Goal: Task Accomplishment & Management: Use online tool/utility

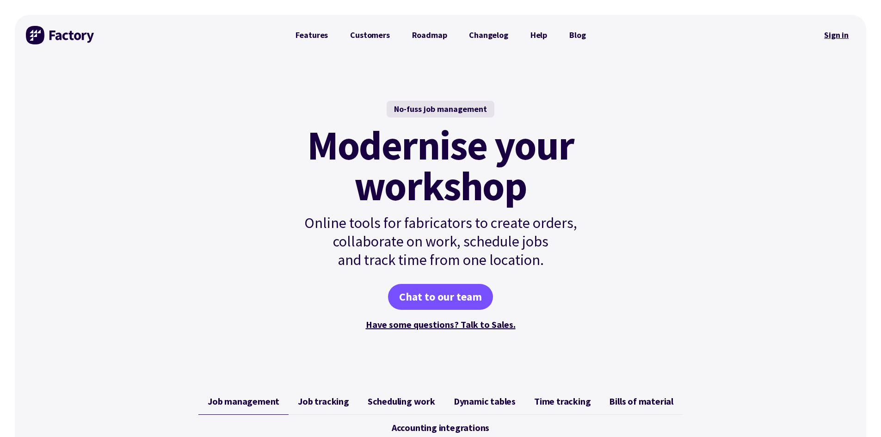
click at [841, 33] on link "Sign in" at bounding box center [835, 34] width 37 height 21
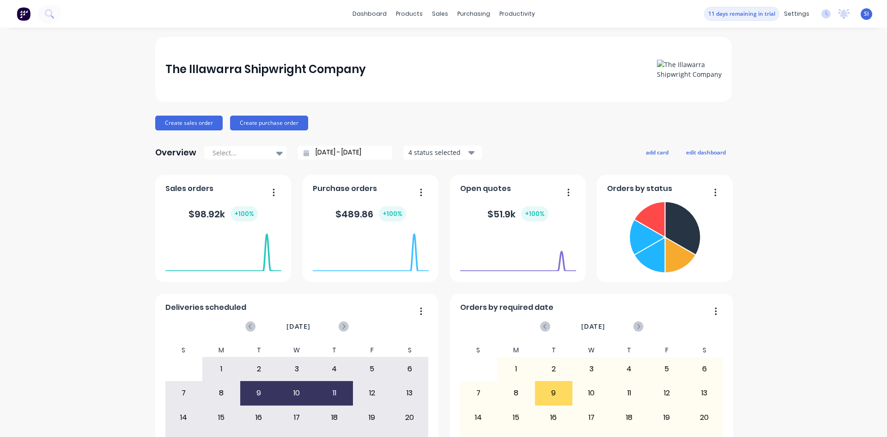
click at [211, 132] on div "The Illawarra Shipwright Company Create sales order Create purchase order Overv…" at bounding box center [443, 278] width 577 height 483
click at [197, 125] on button "Create sales order" at bounding box center [188, 123] width 67 height 15
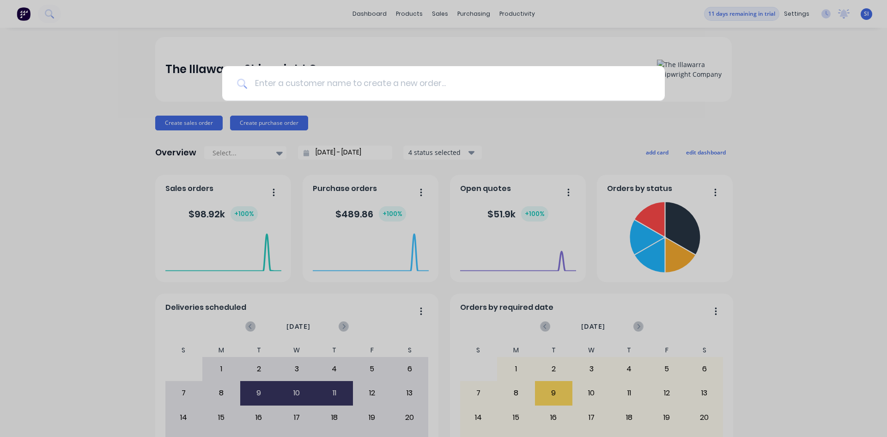
click at [317, 85] on input at bounding box center [448, 83] width 403 height 35
type input "me"
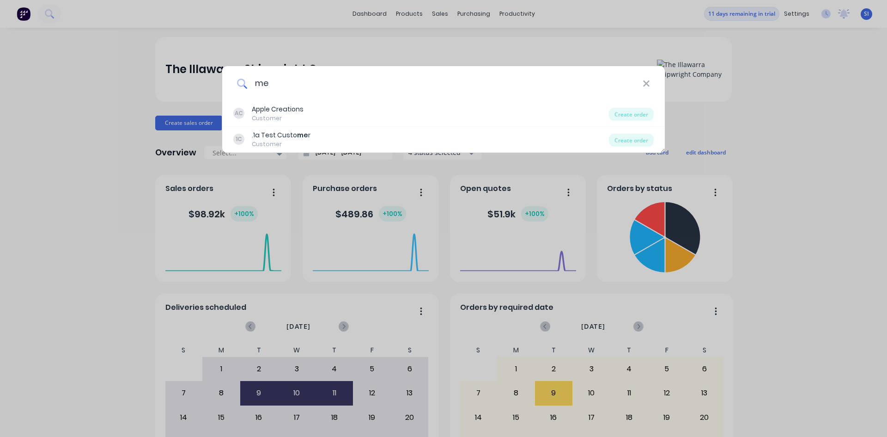
click at [458, 92] on input "me" at bounding box center [445, 83] width 396 height 35
click at [389, 90] on input "me" at bounding box center [445, 83] width 396 height 35
click at [471, 77] on input "me" at bounding box center [445, 83] width 396 height 35
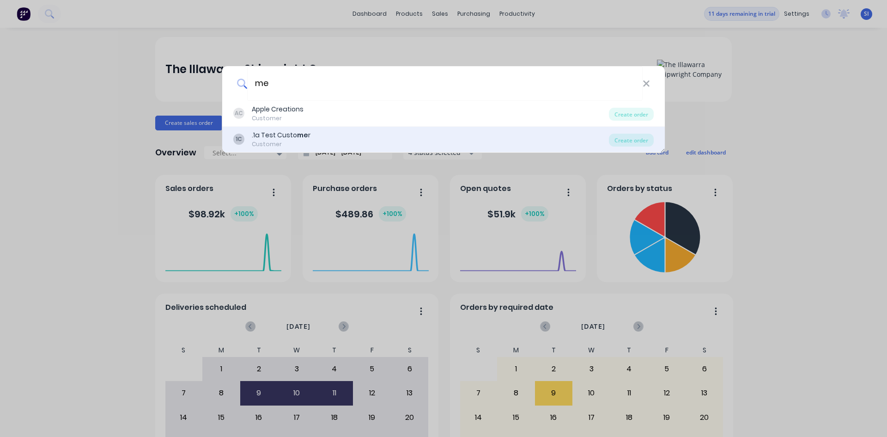
click at [441, 138] on div "1C .1a Test Custo me r Customer" at bounding box center [421, 139] width 376 height 18
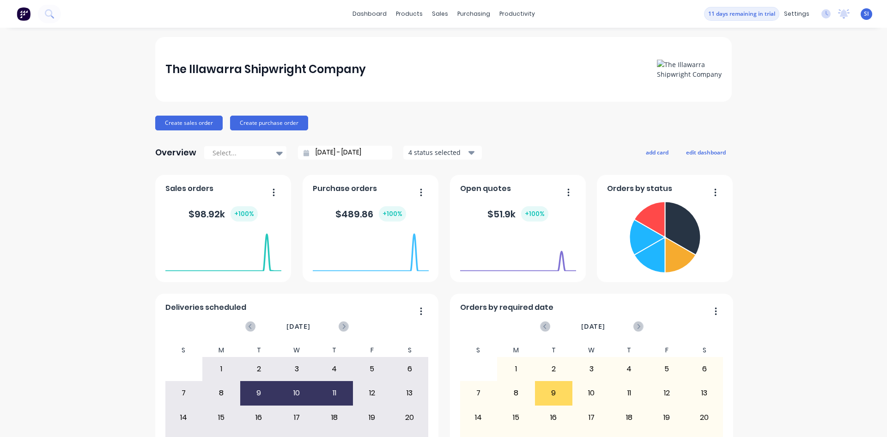
click at [715, 193] on button "button" at bounding box center [712, 193] width 19 height 14
click at [790, 207] on div "The Illawarra Shipwright Company Create sales order Create purchase order Overv…" at bounding box center [443, 278] width 887 height 483
click at [368, 18] on link "dashboard" at bounding box center [369, 14] width 43 height 14
click at [455, 52] on link "Sales Orders" at bounding box center [485, 44] width 122 height 18
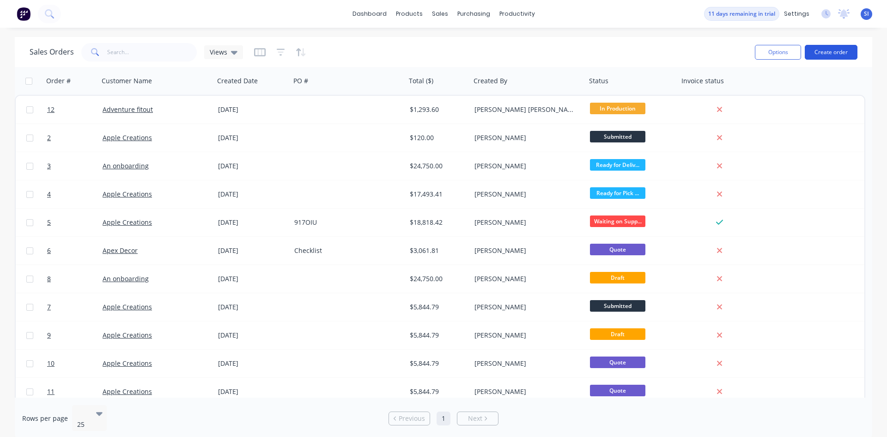
click at [830, 52] on button "Create order" at bounding box center [831, 52] width 53 height 15
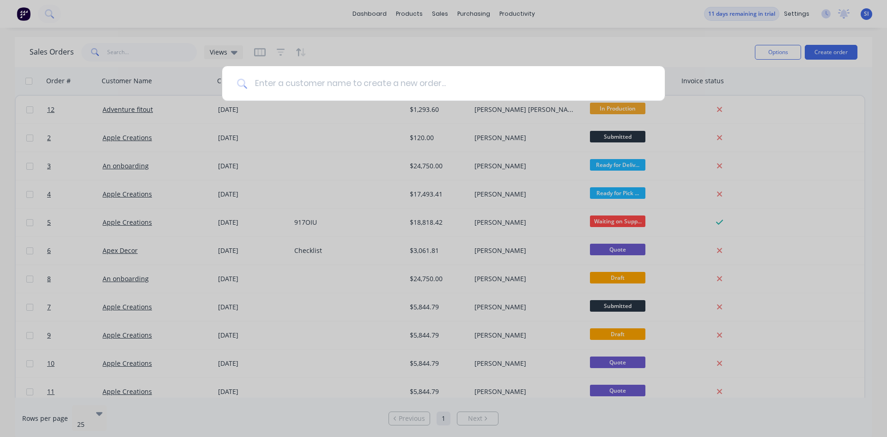
click at [354, 91] on input at bounding box center [448, 83] width 403 height 35
type input "Me"
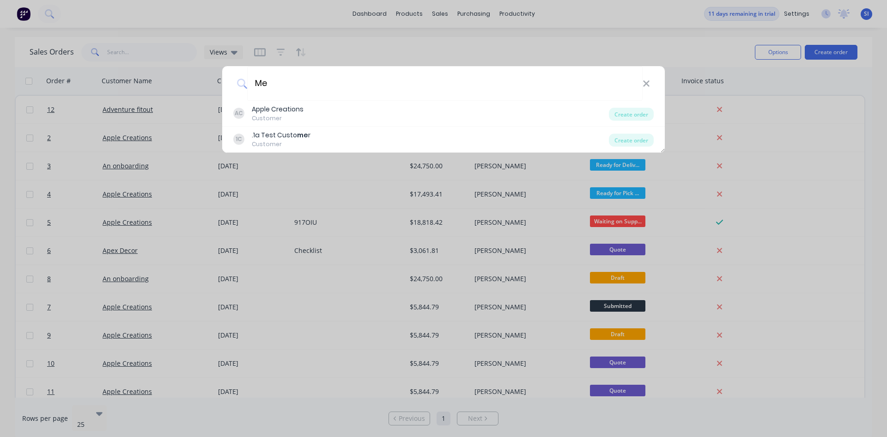
click at [244, 86] on icon at bounding box center [242, 84] width 10 height 10
click at [648, 79] on icon at bounding box center [646, 84] width 7 height 10
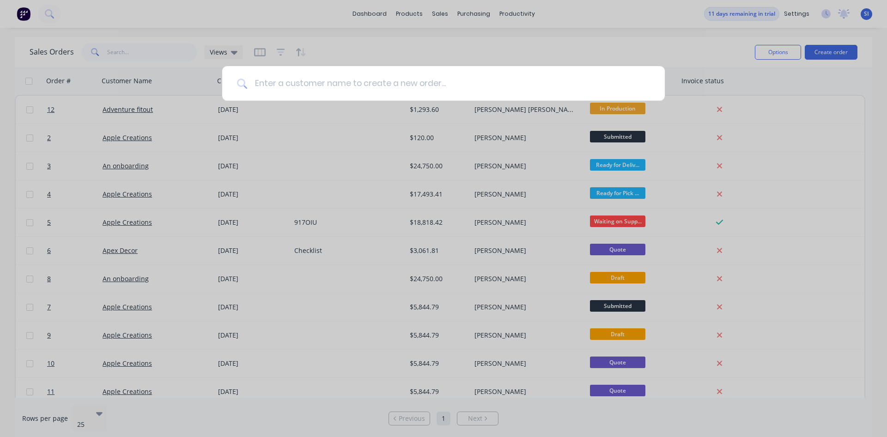
click at [429, 94] on input at bounding box center [448, 83] width 403 height 35
click at [442, 88] on input at bounding box center [448, 83] width 403 height 35
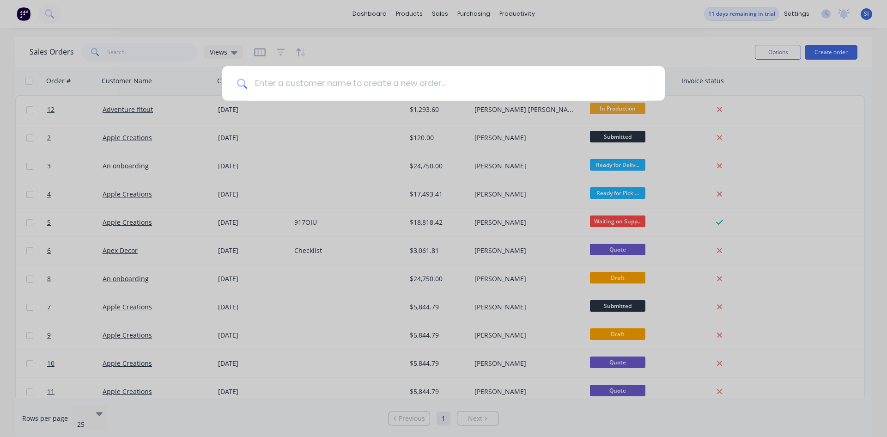
click at [331, 202] on div at bounding box center [443, 218] width 887 height 437
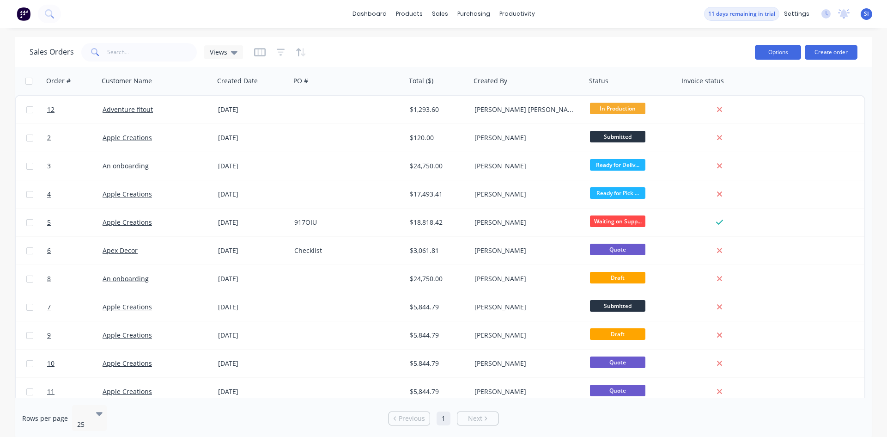
click at [780, 53] on button "Options" at bounding box center [778, 52] width 46 height 15
click at [440, 10] on div "sales" at bounding box center [440, 14] width 25 height 14
click at [786, 51] on button "Options" at bounding box center [778, 52] width 46 height 15
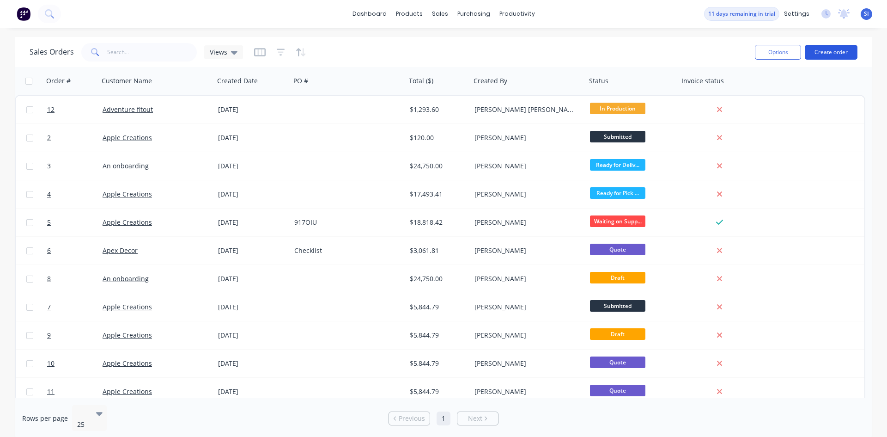
click at [838, 49] on button "Create order" at bounding box center [831, 52] width 53 height 15
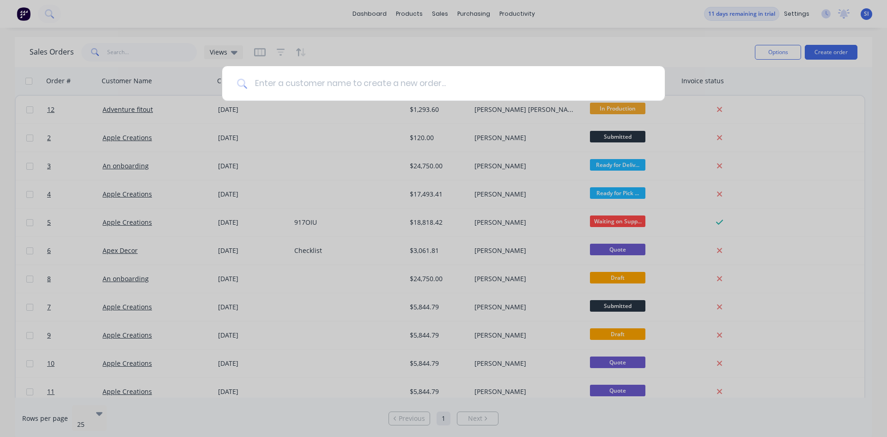
click at [371, 80] on input at bounding box center [448, 83] width 403 height 35
type input "dfafsdafsdafasfsafasfsafsdaeswfasfd"
click at [648, 84] on icon at bounding box center [646, 83] width 6 height 6
click at [581, 19] on div at bounding box center [443, 218] width 887 height 437
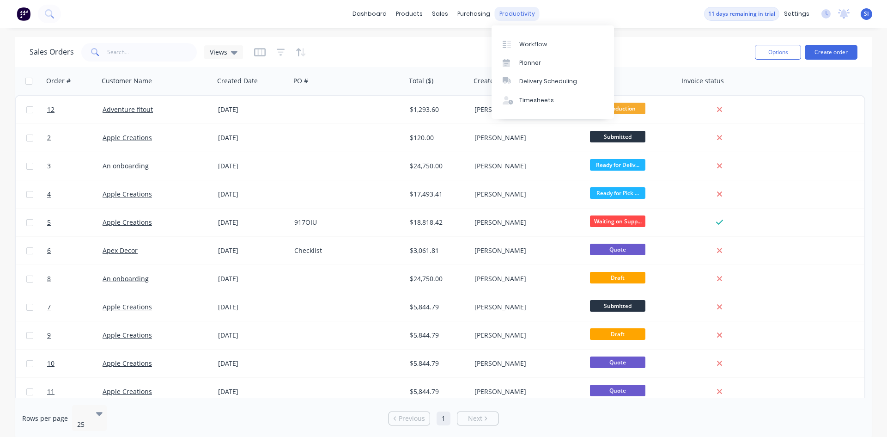
click at [515, 10] on div "productivity" at bounding box center [517, 14] width 45 height 14
click at [536, 62] on div "Planner" at bounding box center [531, 63] width 22 height 8
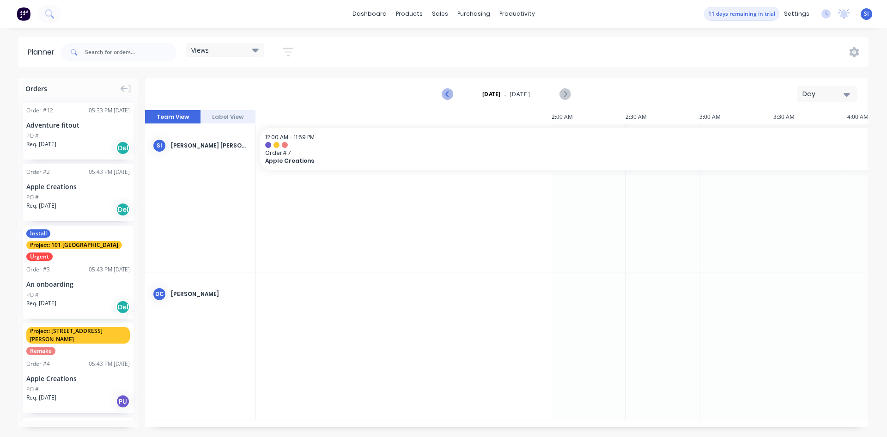
scroll to position [0, 888]
drag, startPoint x: 62, startPoint y: 278, endPoint x: 260, endPoint y: 265, distance: 197.8
drag, startPoint x: 288, startPoint y: 206, endPoint x: 321, endPoint y: 324, distance: 121.9
drag, startPoint x: 361, startPoint y: 296, endPoint x: 747, endPoint y: 290, distance: 386.0
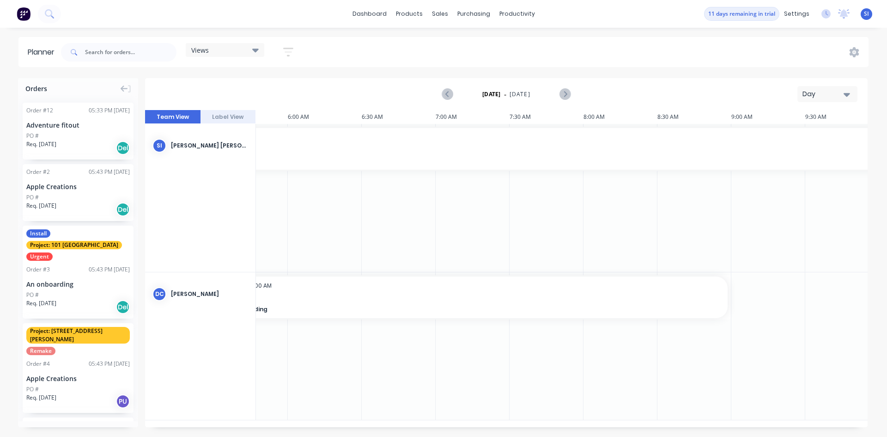
click at [843, 94] on div "Day" at bounding box center [824, 94] width 43 height 10
click at [819, 138] on div "Week" at bounding box center [811, 137] width 92 height 18
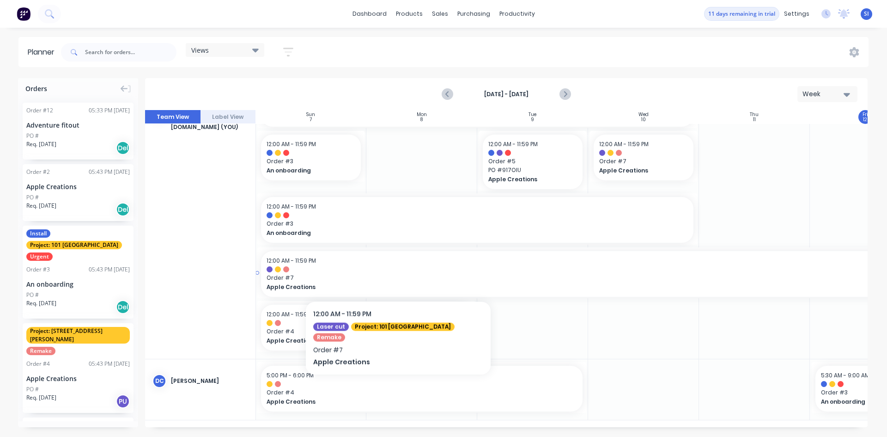
scroll to position [0, 0]
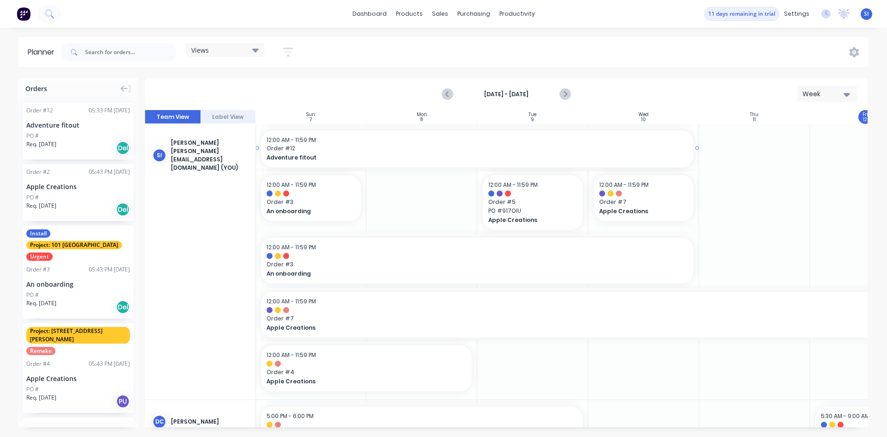
click at [340, 156] on span "Adventure fitout" at bounding box center [456, 157] width 379 height 8
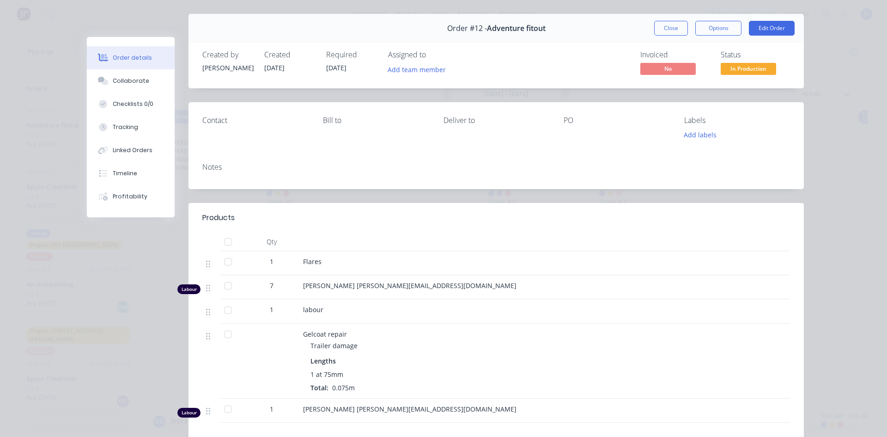
scroll to position [0, 0]
